Goal: Task Accomplishment & Management: Manage account settings

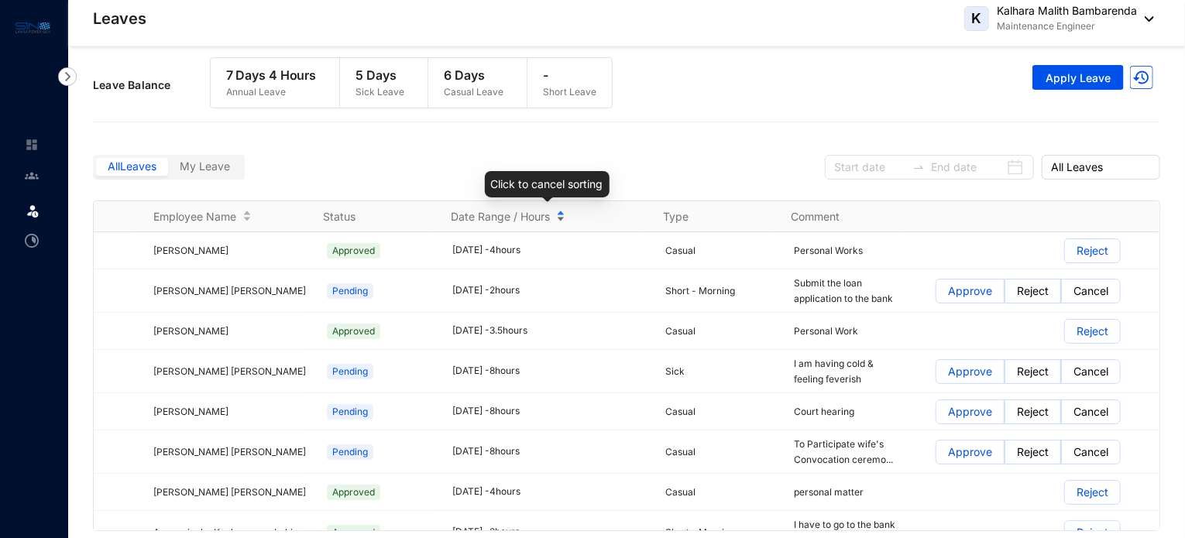
scroll to position [10, 0]
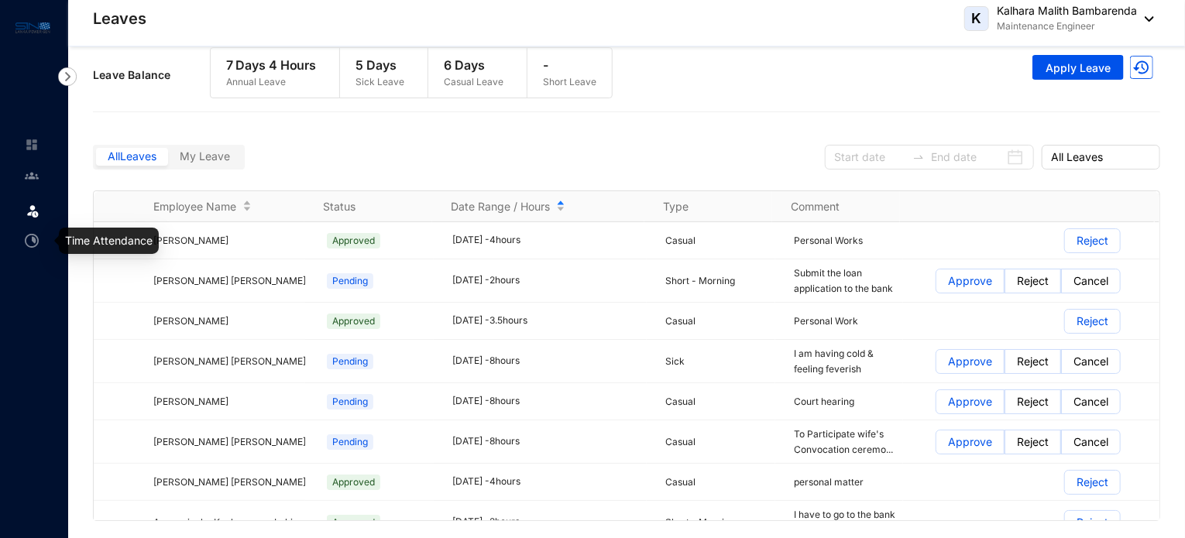
click at [34, 239] on img at bounding box center [32, 241] width 14 height 14
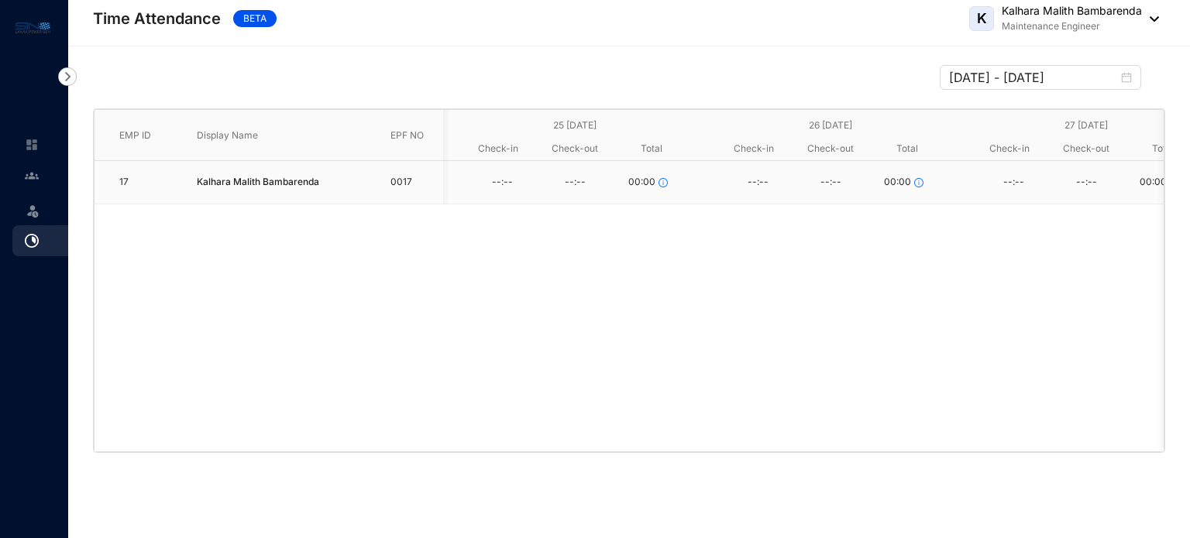
scroll to position [0, 774]
drag, startPoint x: 643, startPoint y: 415, endPoint x: 337, endPoint y: 430, distance: 306.3
click at [337, 430] on div "17 Kalhara Malith Bambarenda 0017 --:-- --:-- 00:00 --:-- --:-- 00:00 --:-- --:…" at bounding box center [628, 306] width 1069 height 290
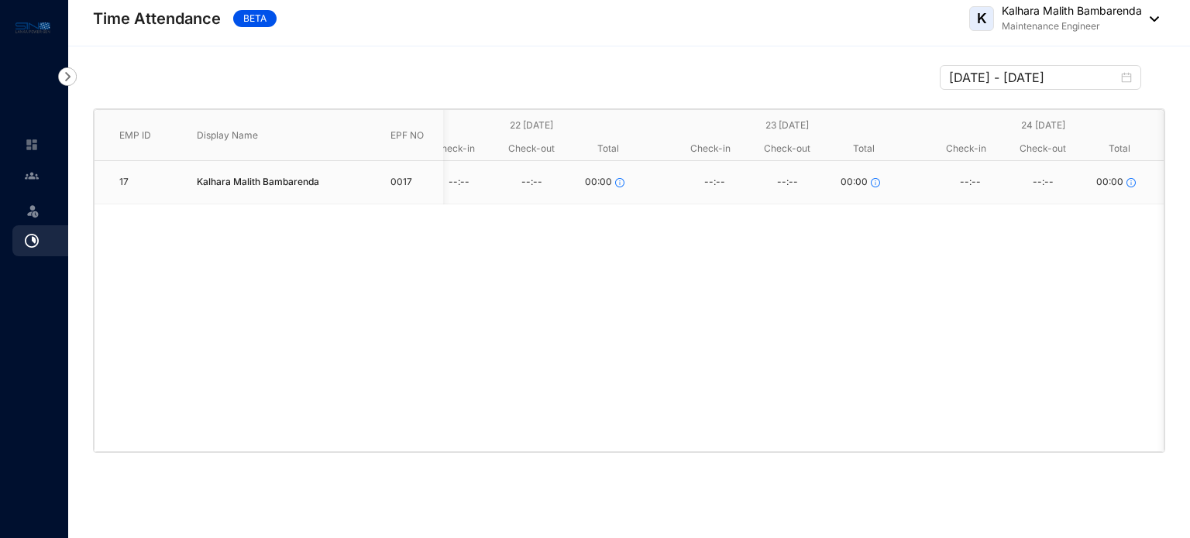
scroll to position [0, 0]
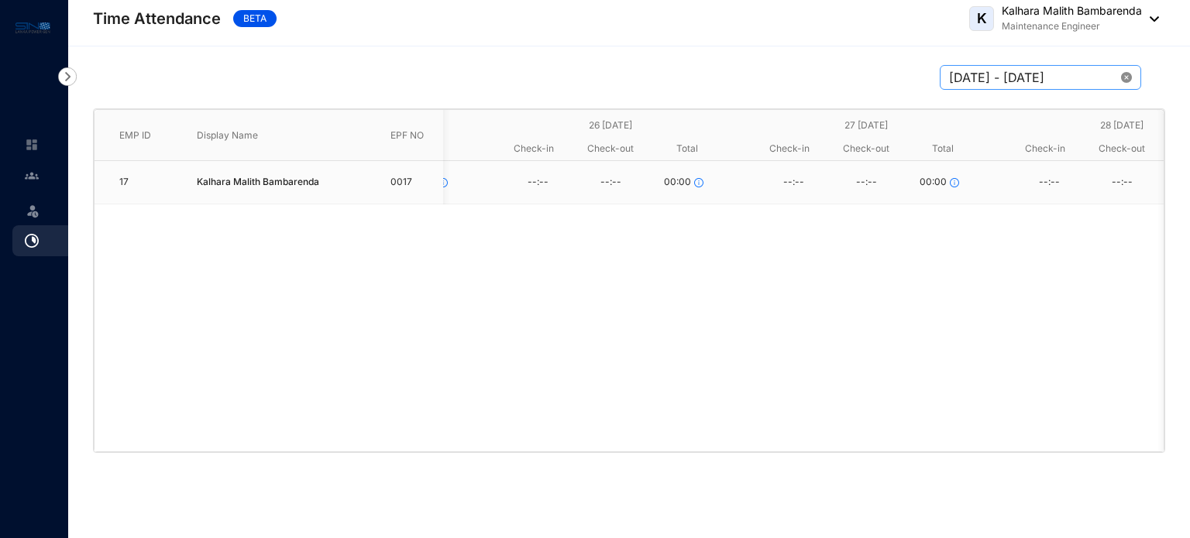
click at [1130, 74] on icon "close-circle" at bounding box center [1126, 77] width 11 height 11
click at [1130, 74] on div at bounding box center [1040, 77] width 183 height 19
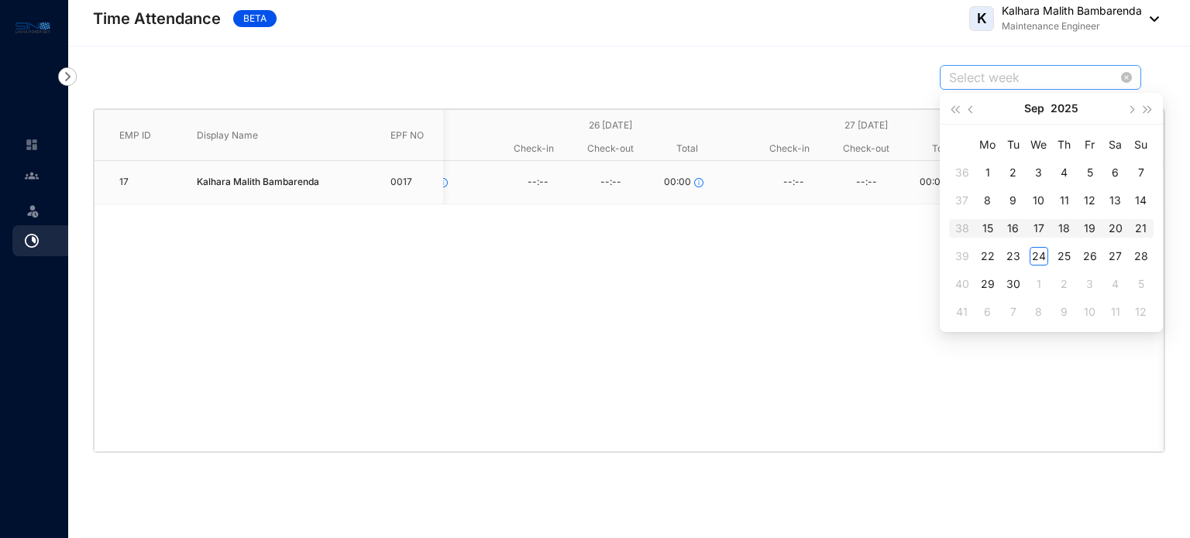
click at [992, 226] on div "15" at bounding box center [987, 228] width 19 height 19
type input "[DATE] - [DATE]"
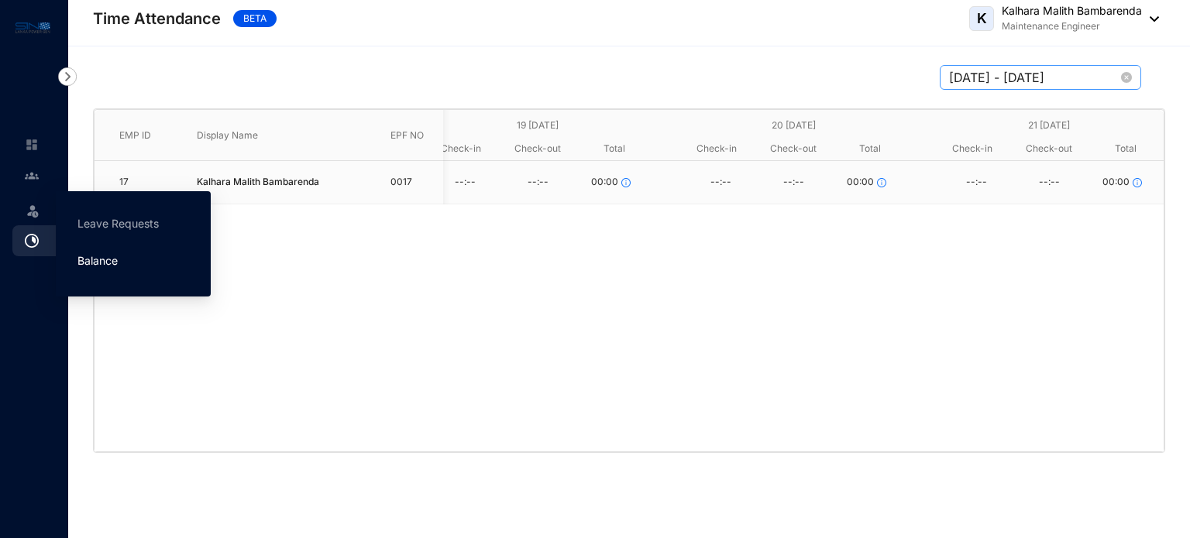
click at [108, 257] on link "Balance" at bounding box center [97, 260] width 40 height 13
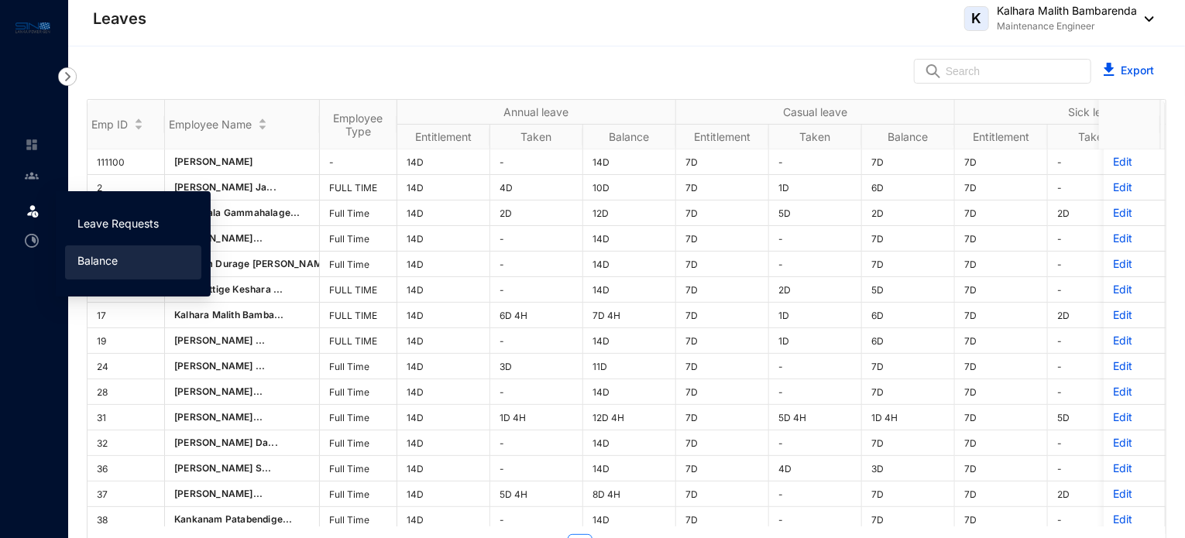
drag, startPoint x: 120, startPoint y: 225, endPoint x: 149, endPoint y: 230, distance: 29.0
click at [120, 225] on link "Leave Requests" at bounding box center [117, 223] width 81 height 13
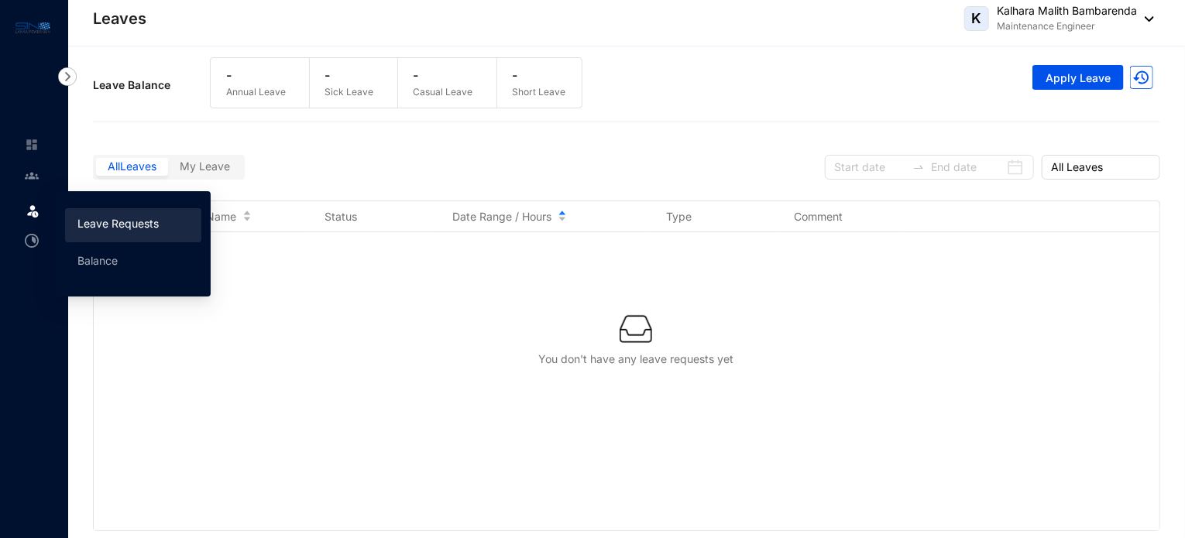
click at [153, 224] on div "Employee Name" at bounding box center [229, 216] width 153 height 17
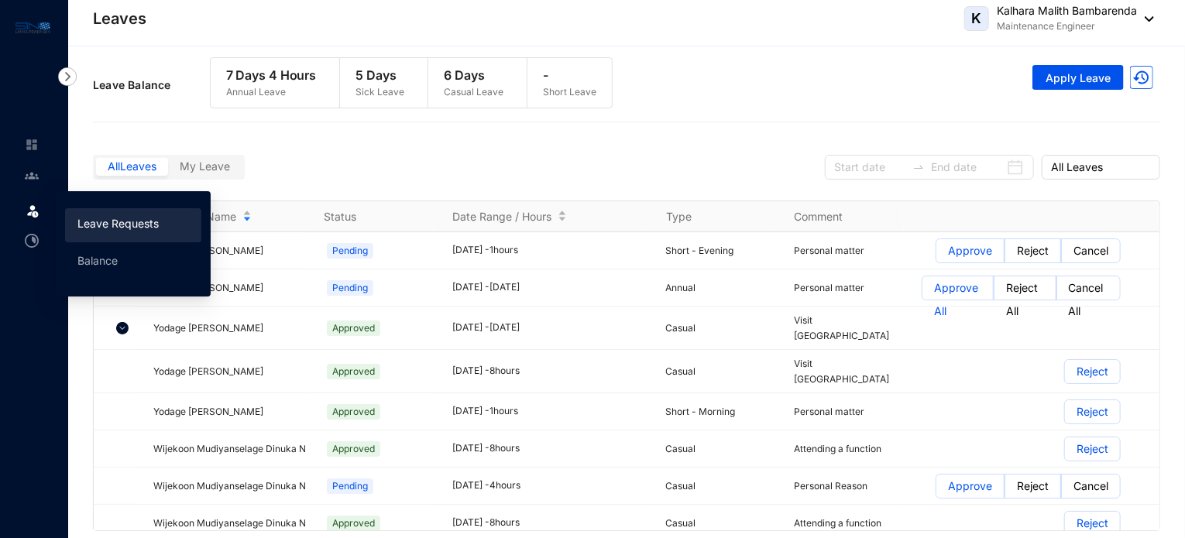
click at [335, 144] on div "All Leaves My Leave All Leaves" at bounding box center [626, 165] width 1067 height 70
click at [261, 167] on div "All Leaves My Leave All Leaves" at bounding box center [626, 165] width 1067 height 70
click at [353, 166] on div "All Leaves My Leave All Leaves" at bounding box center [626, 165] width 1067 height 70
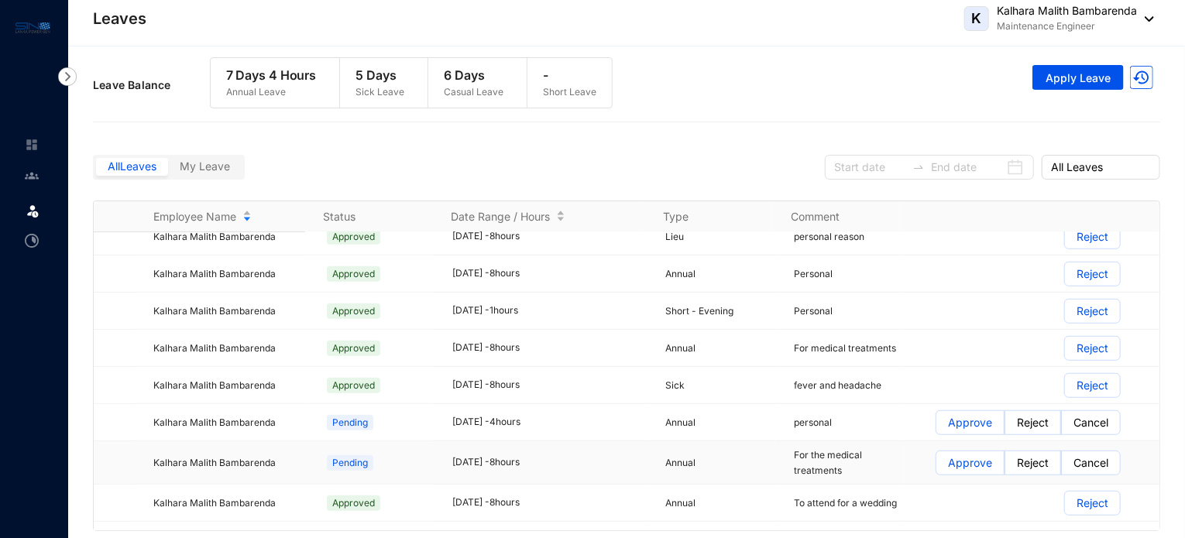
scroll to position [6524, 0]
